Goal: Use online tool/utility: Utilize a website feature to perform a specific function

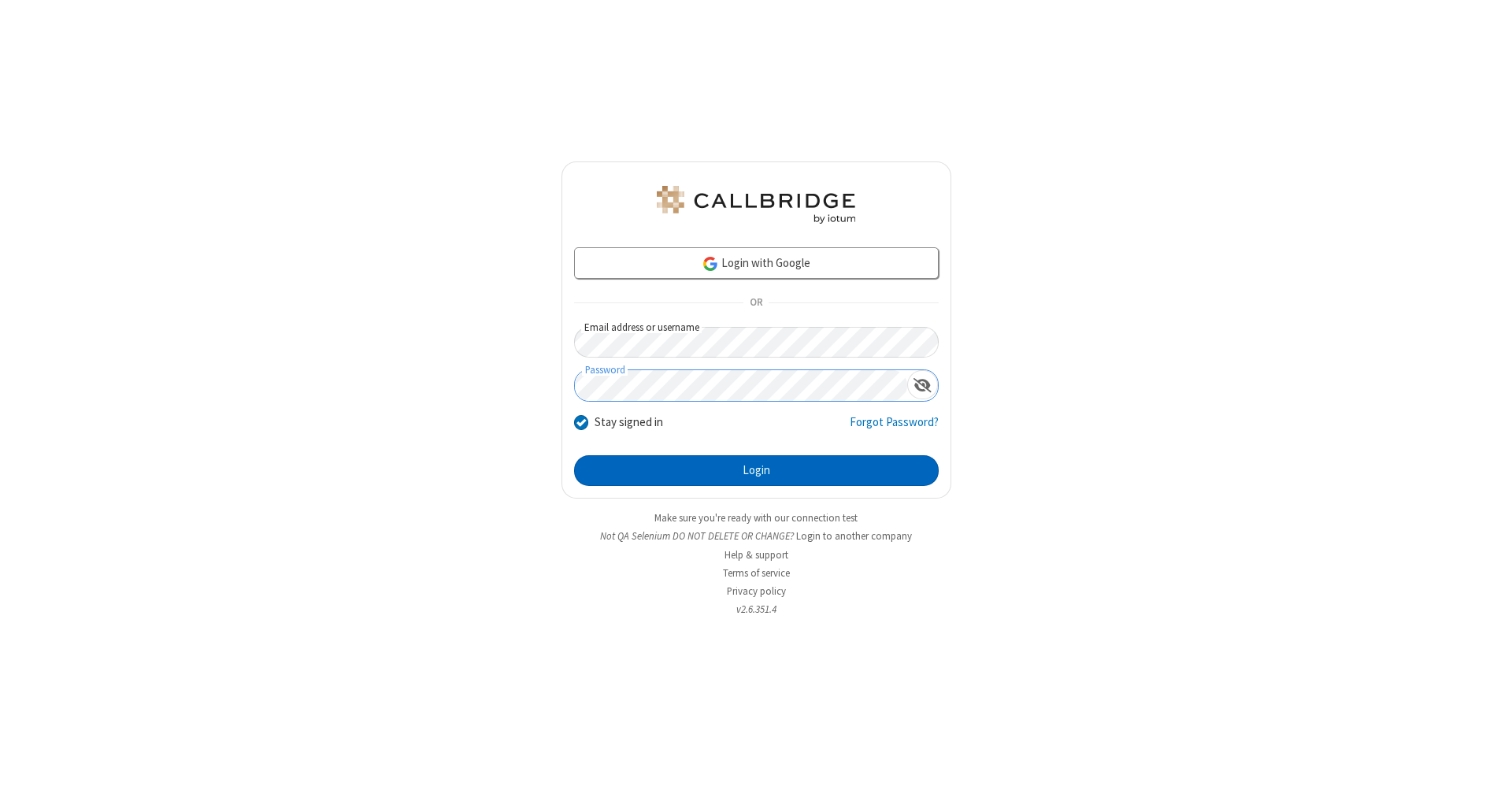
click at [756, 472] on button "Login" at bounding box center [756, 471] width 365 height 31
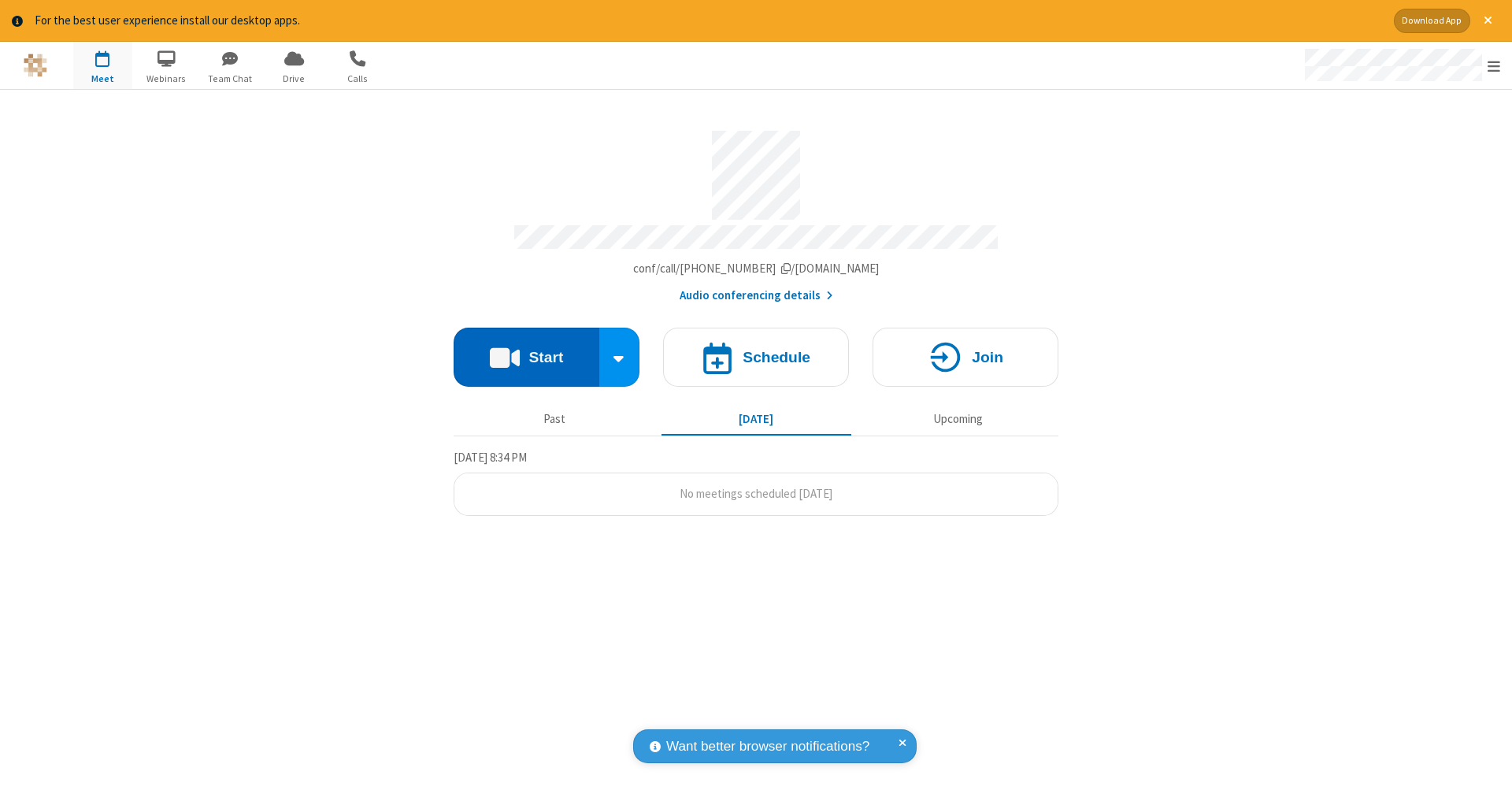
click at [526, 349] on button "Start" at bounding box center [526, 358] width 146 height 59
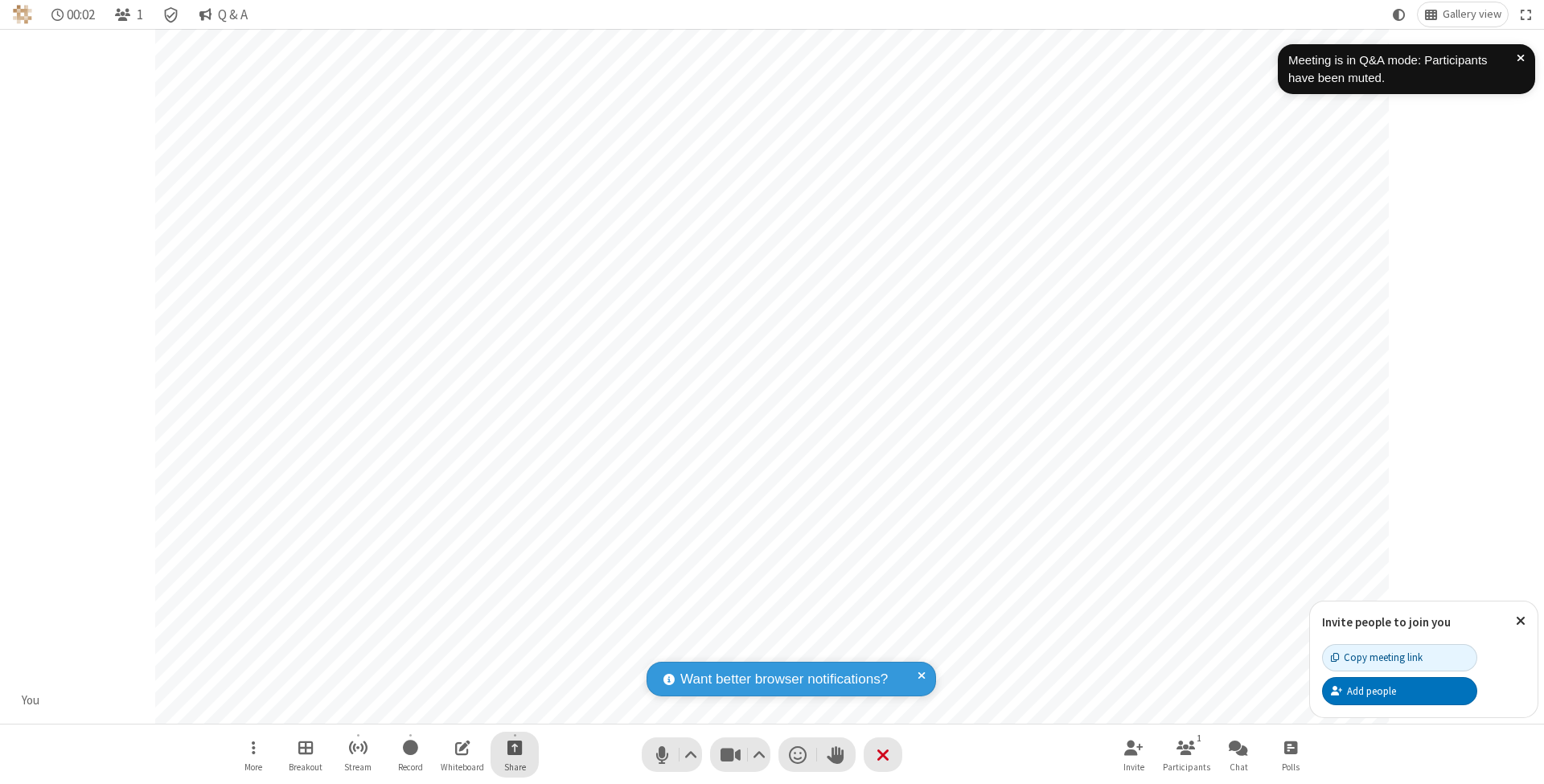
click at [514, 746] on span "Start sharing" at bounding box center [515, 747] width 16 height 20
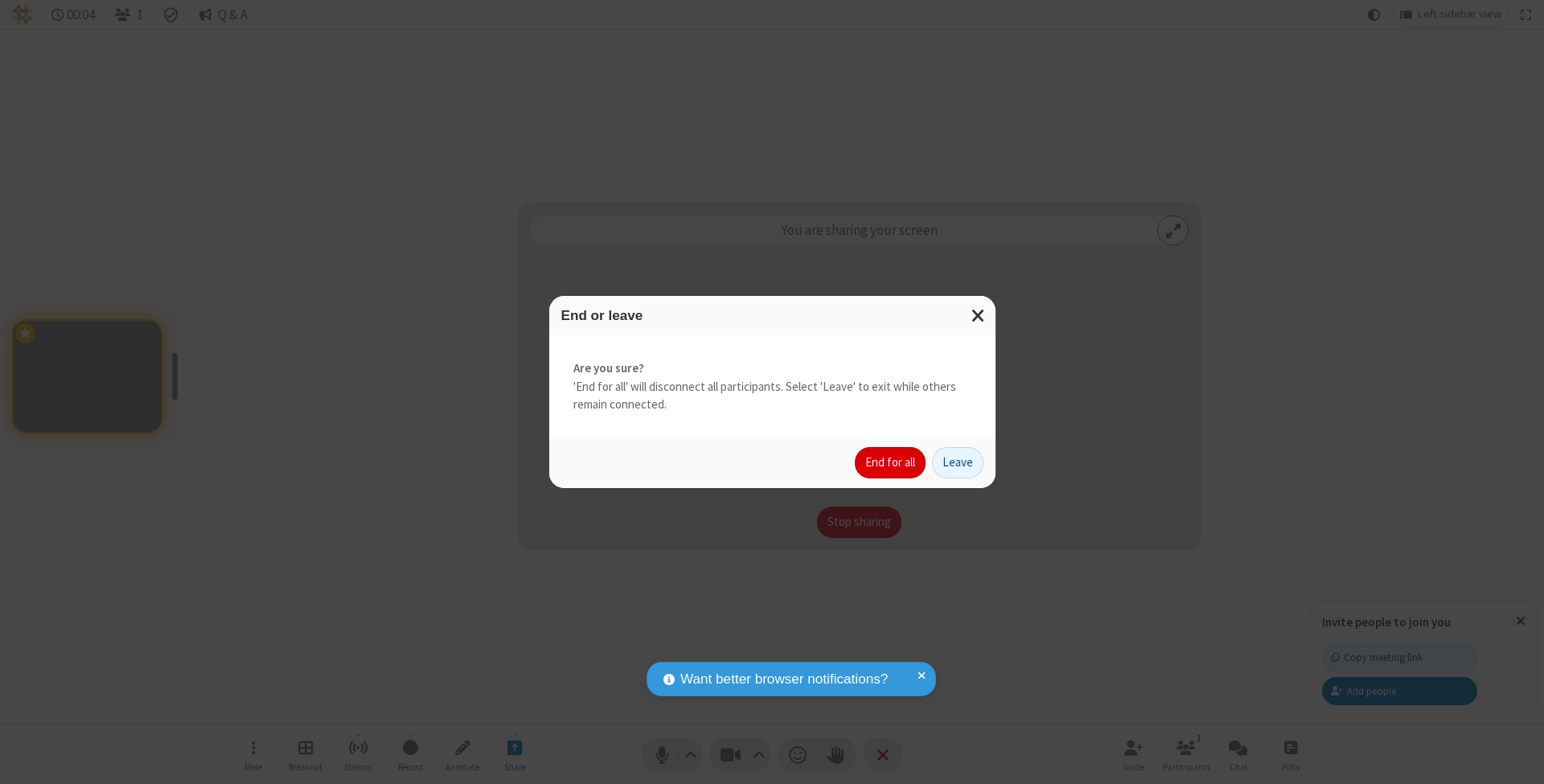
click at [891, 461] on button "End for all" at bounding box center [890, 463] width 70 height 32
